Goal: Task Accomplishment & Management: Manage account settings

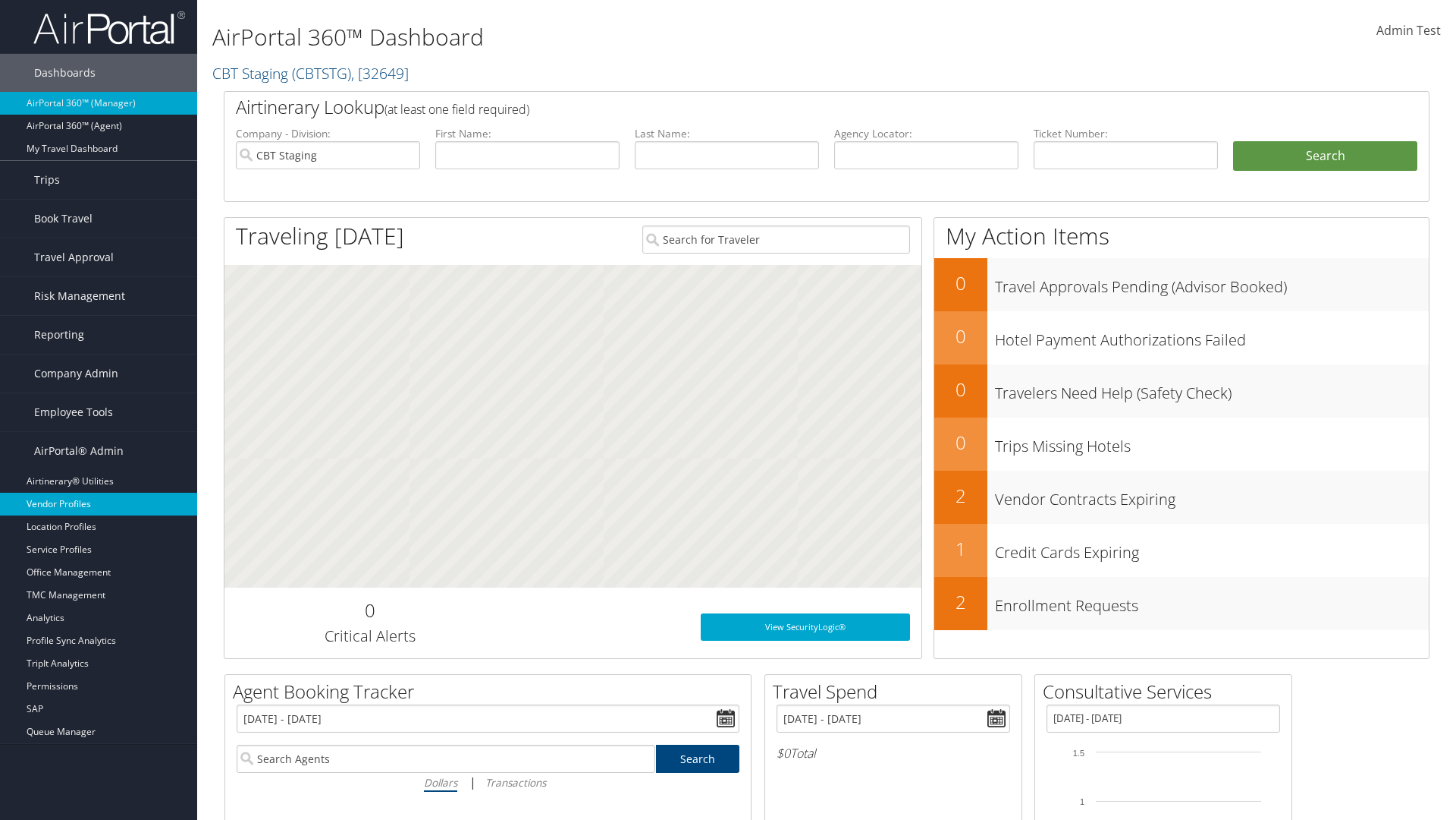
click at [99, 504] on link "Vendor Profiles" at bounding box center [98, 504] width 197 height 23
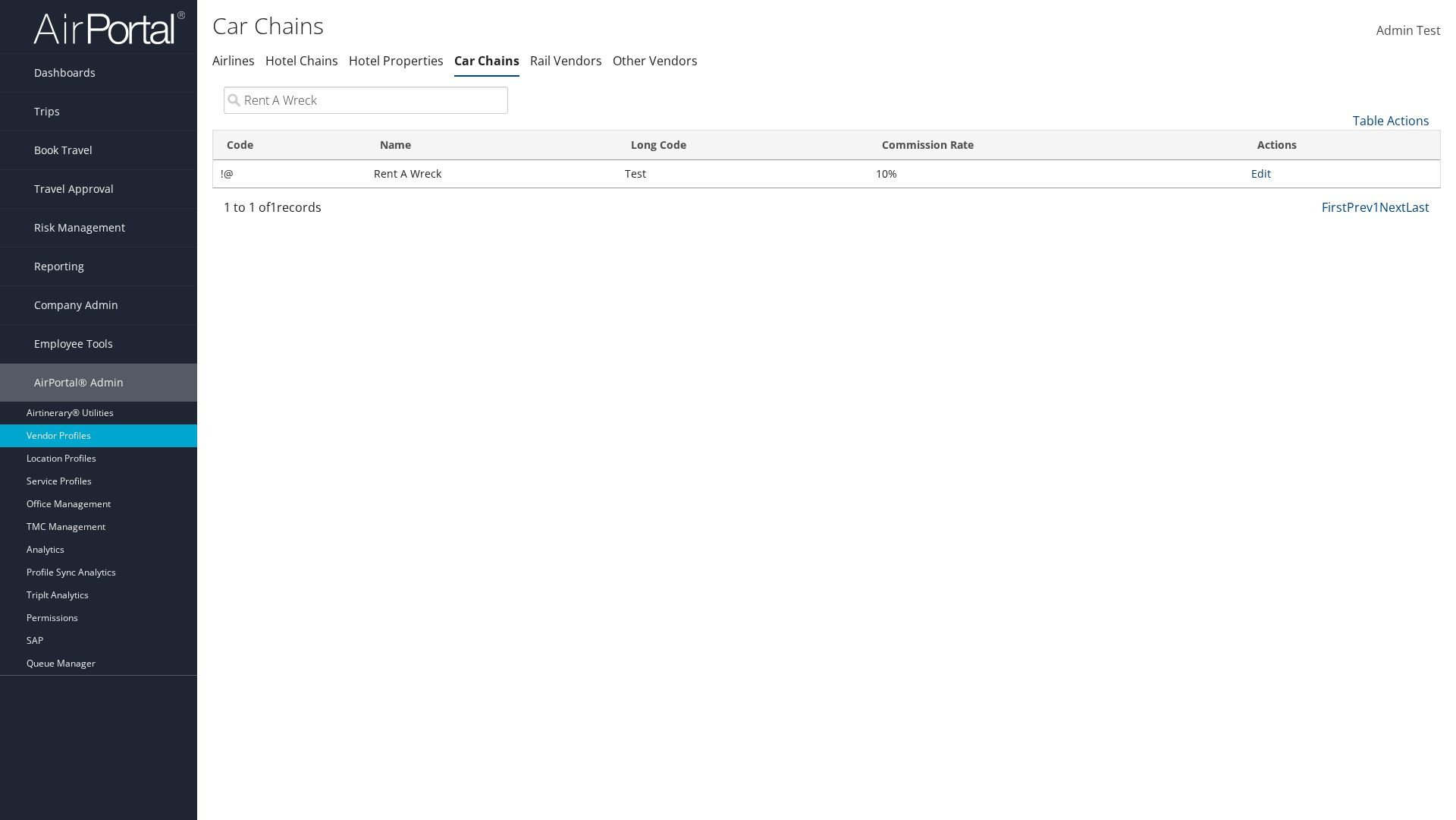
type input "Rent A Wreck"
click at [1261, 173] on link "Edit" at bounding box center [1261, 173] width 20 height 14
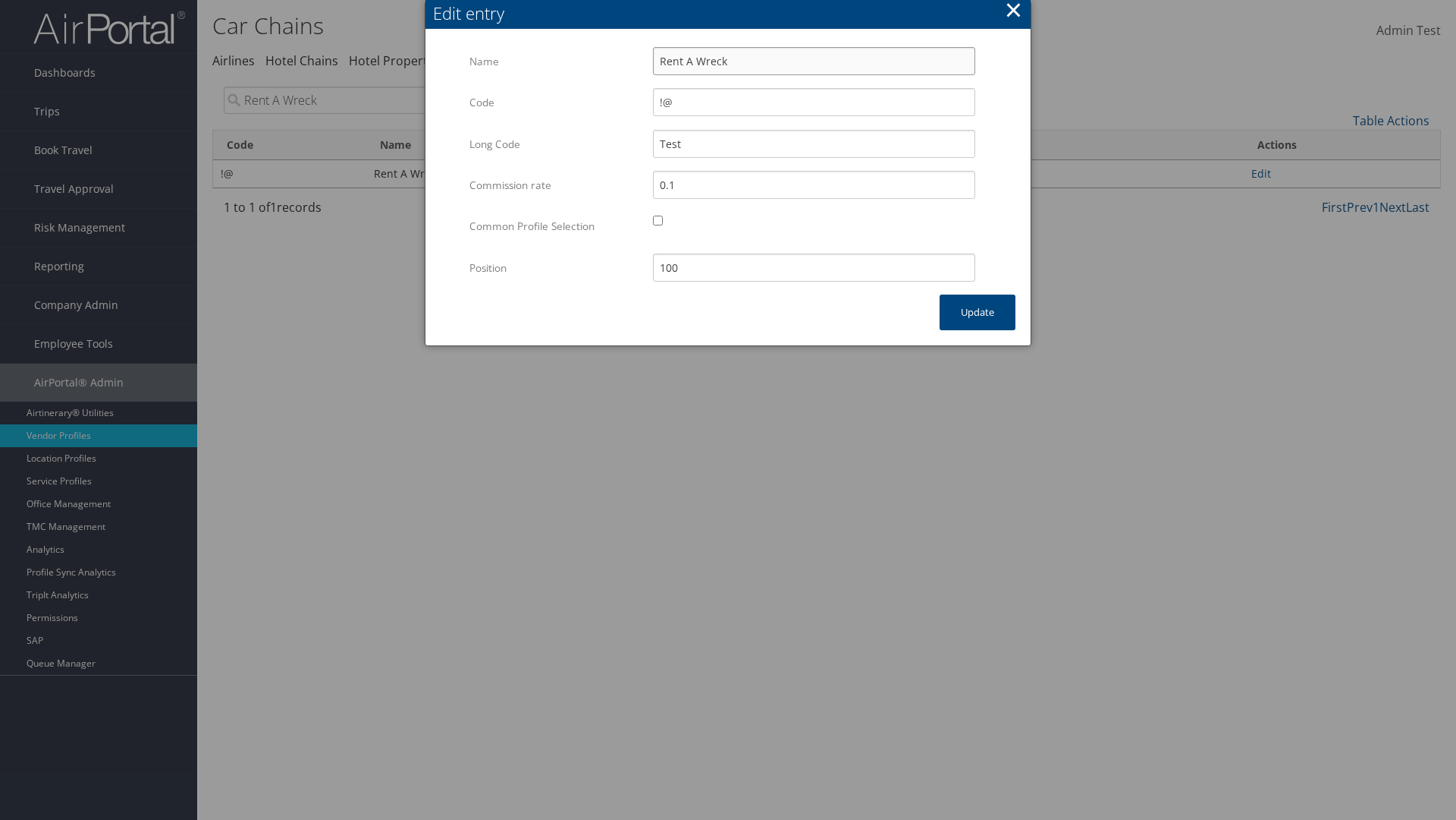
click at [814, 60] on input "Rent A Wreck" at bounding box center [815, 60] width 322 height 28
type input "Rent A Wreck"
click at [814, 143] on input "Test" at bounding box center [815, 143] width 322 height 28
type input "Test"
click at [978, 312] on button "Update" at bounding box center [977, 312] width 76 height 36
